Goal: Task Accomplishment & Management: Use online tool/utility

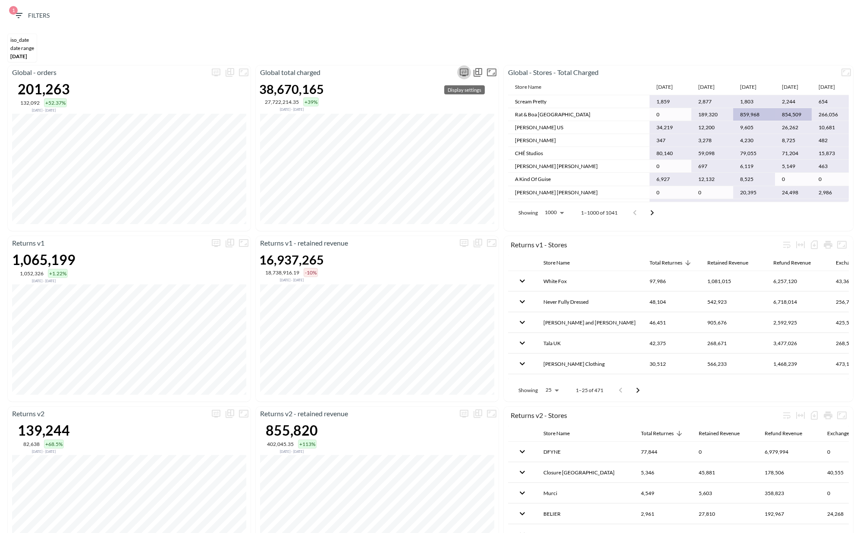
click at [459, 71] on button "more" at bounding box center [464, 73] width 14 height 14
click at [425, 137] on body "BI.P.EYE, Interactive Analytics Dashboards 1 Filters iso_date DATE RANGE [DATE]…" at bounding box center [431, 266] width 863 height 533
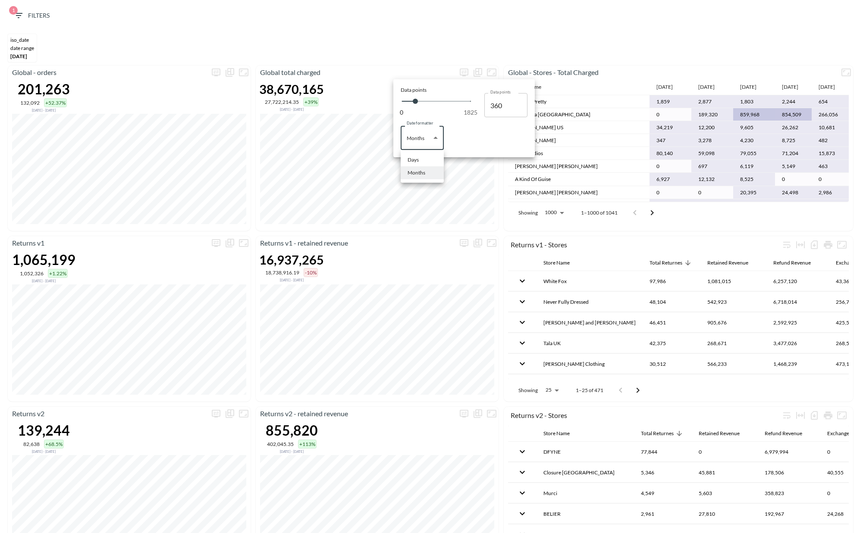
click at [416, 160] on div "Days" at bounding box center [413, 160] width 11 height 8
type input "Days"
click at [524, 34] on div at bounding box center [431, 266] width 863 height 533
